Goal: Navigation & Orientation: Find specific page/section

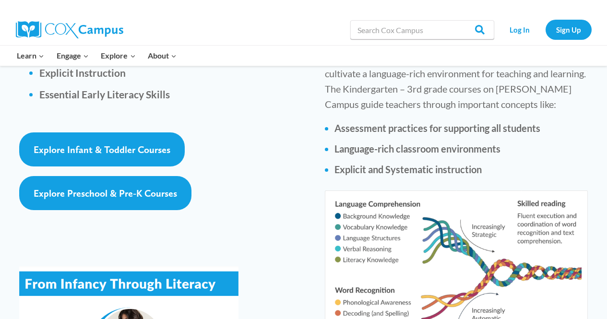
scroll to position [1542, 0]
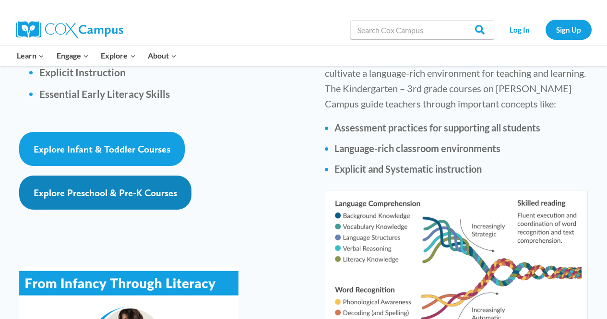
click at [146, 175] on link "Explore Preschool & Pre-K Courses" at bounding box center [105, 192] width 172 height 34
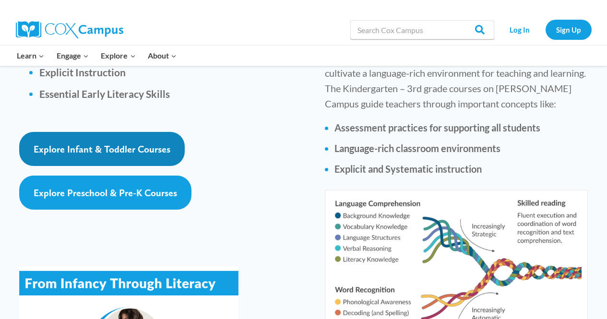
click at [102, 143] on span "Explore Infant & Toddler Courses" at bounding box center [102, 149] width 137 height 12
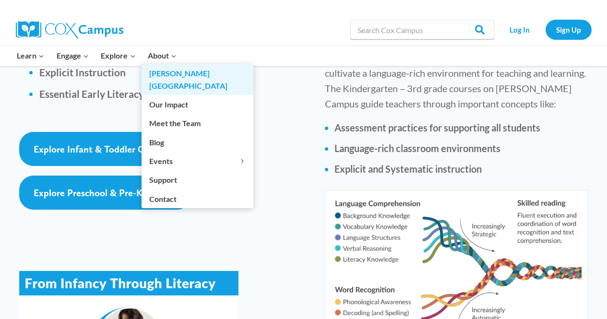
click at [165, 73] on link "[PERSON_NAME][GEOGRAPHIC_DATA]" at bounding box center [197, 79] width 112 height 31
